Goal: Task Accomplishment & Management: Use online tool/utility

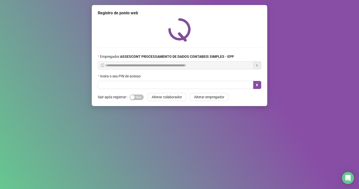
click at [159, 75] on div "Insira o seu PIN de acesso" at bounding box center [179, 77] width 163 height 8
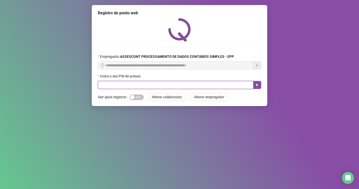
click at [151, 86] on input "text" at bounding box center [176, 85] width 156 height 8
type input "*****"
click at [257, 86] on icon "caret-right" at bounding box center [257, 84] width 2 height 3
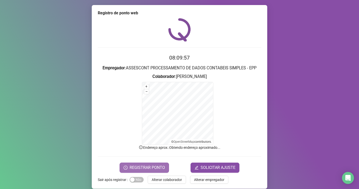
click at [132, 164] on button "REGISTRAR PONTO" at bounding box center [144, 167] width 49 height 10
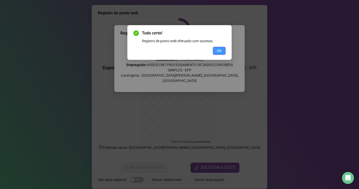
click at [218, 49] on span "OK" at bounding box center [219, 51] width 5 height 6
